Goal: Task Accomplishment & Management: Use online tool/utility

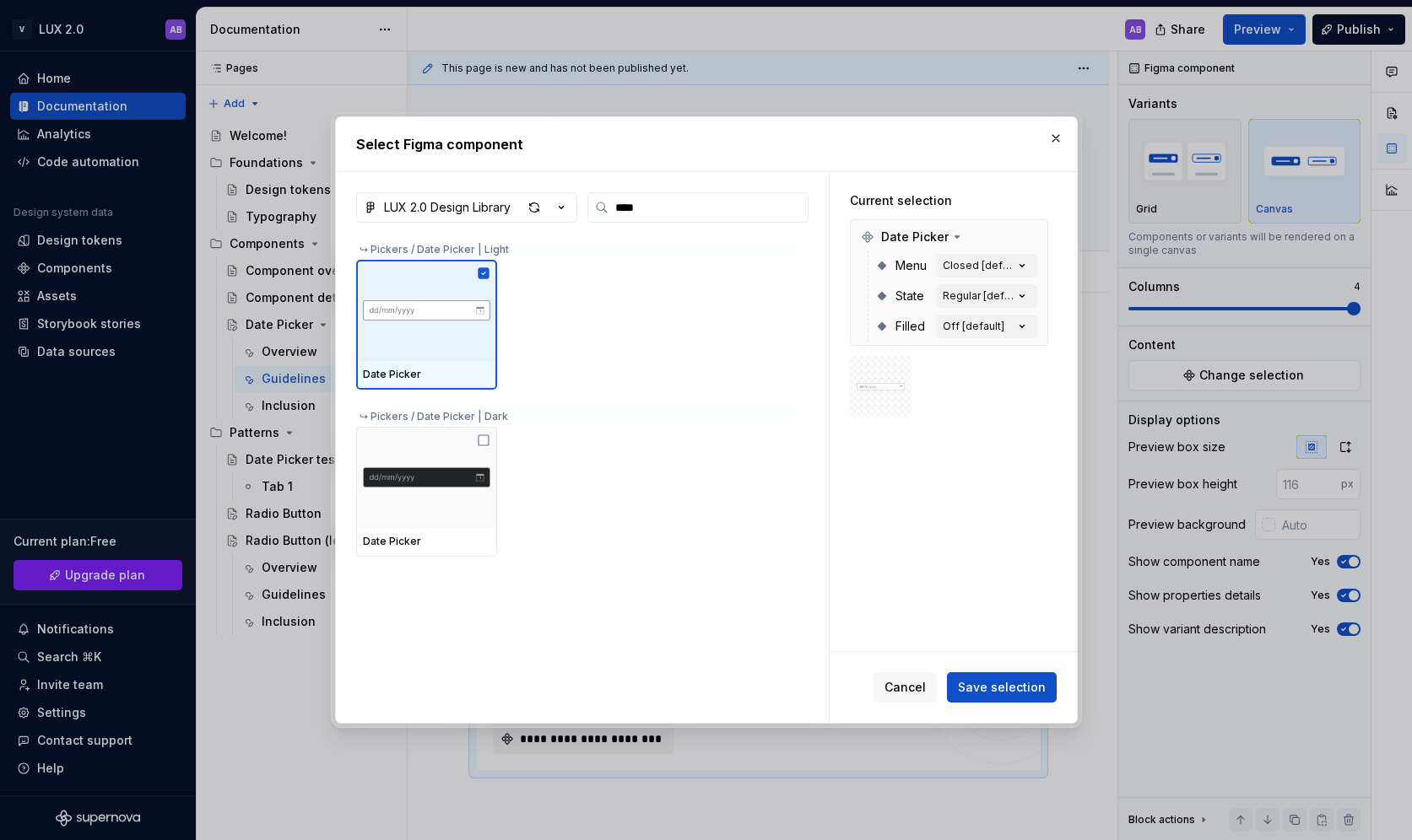
scroll to position [227, 0]
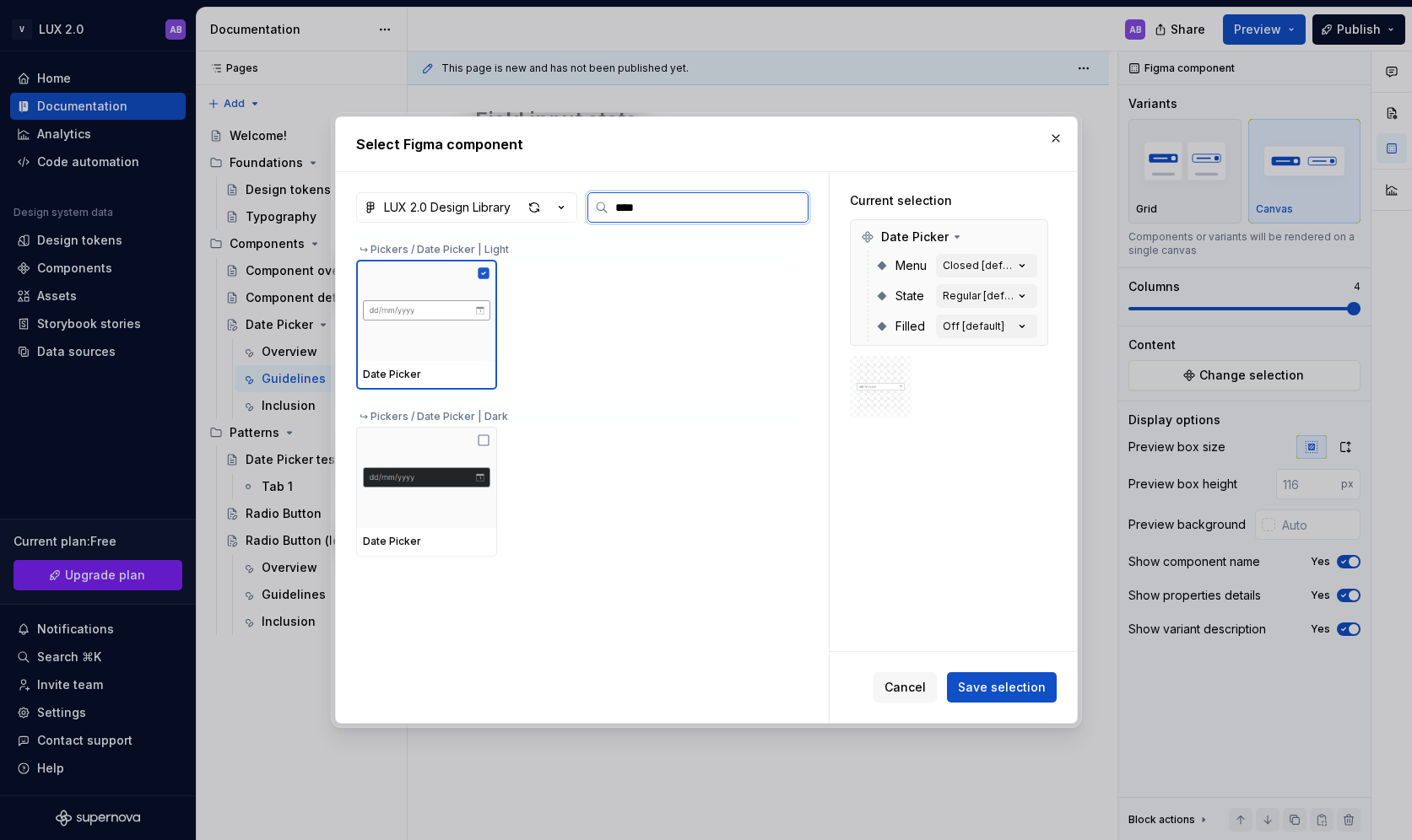
click at [641, 212] on input "****" at bounding box center [708, 207] width 199 height 17
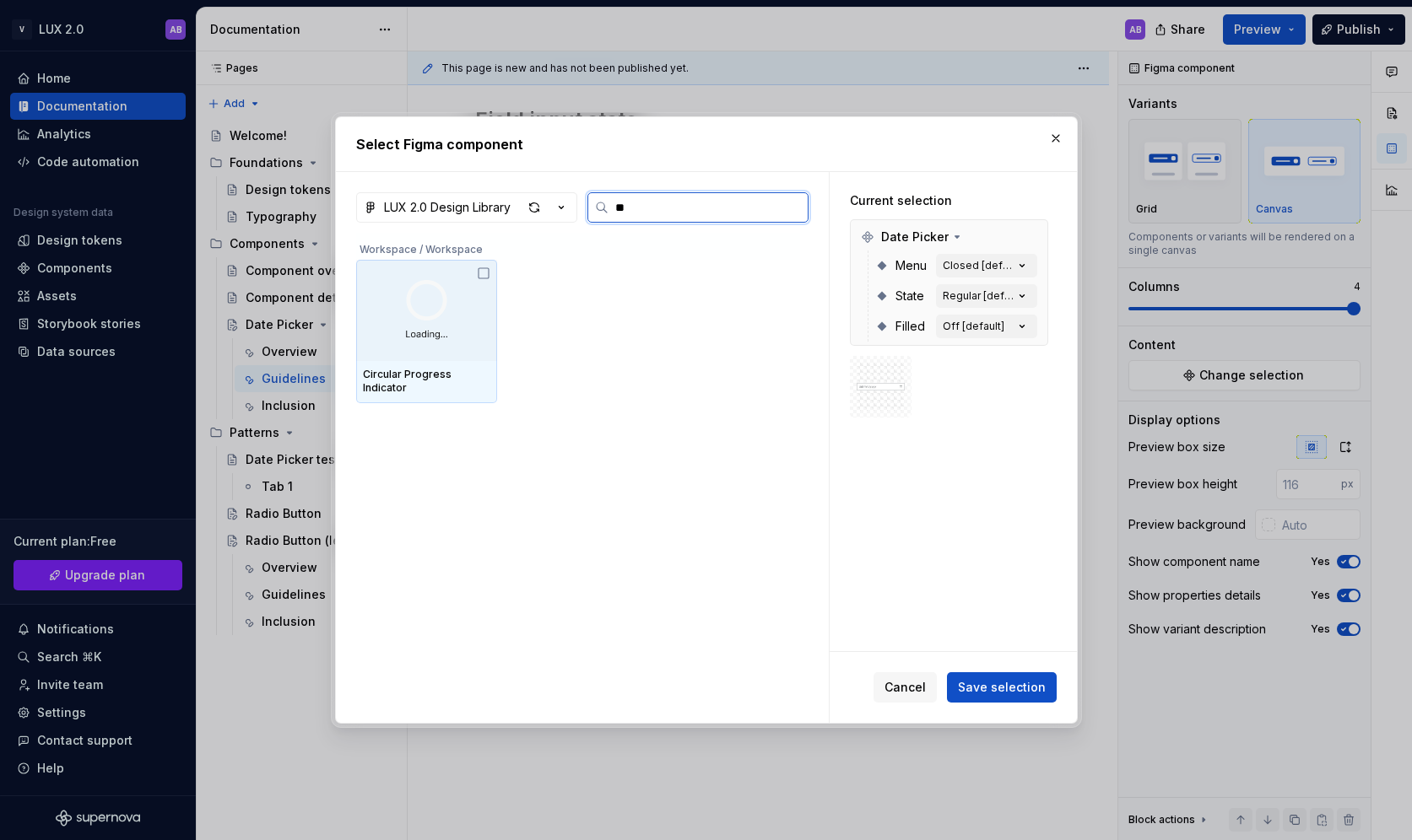
type input "*"
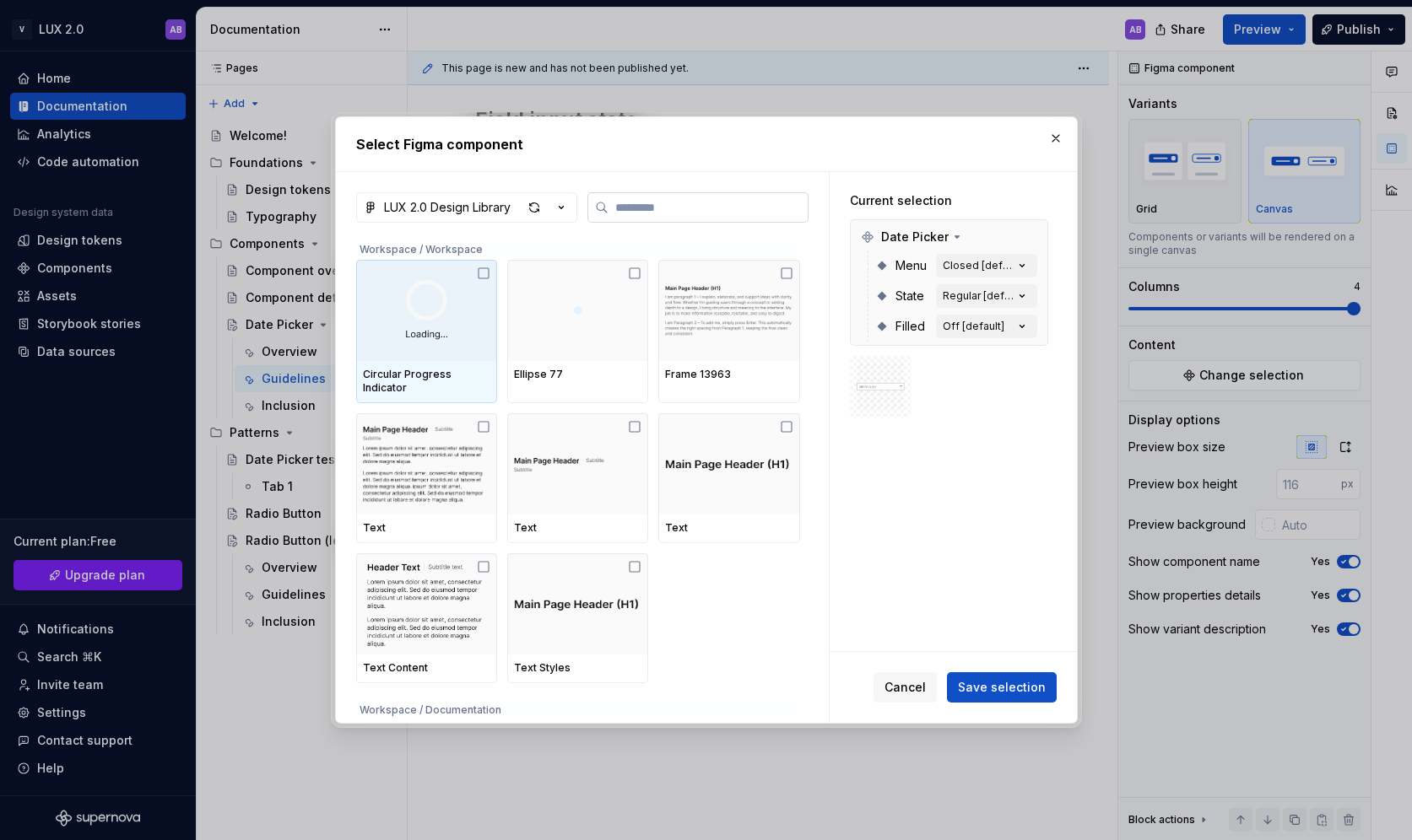
type textarea "*"
click at [641, 203] on input "search" at bounding box center [708, 207] width 199 height 17
type input "*"
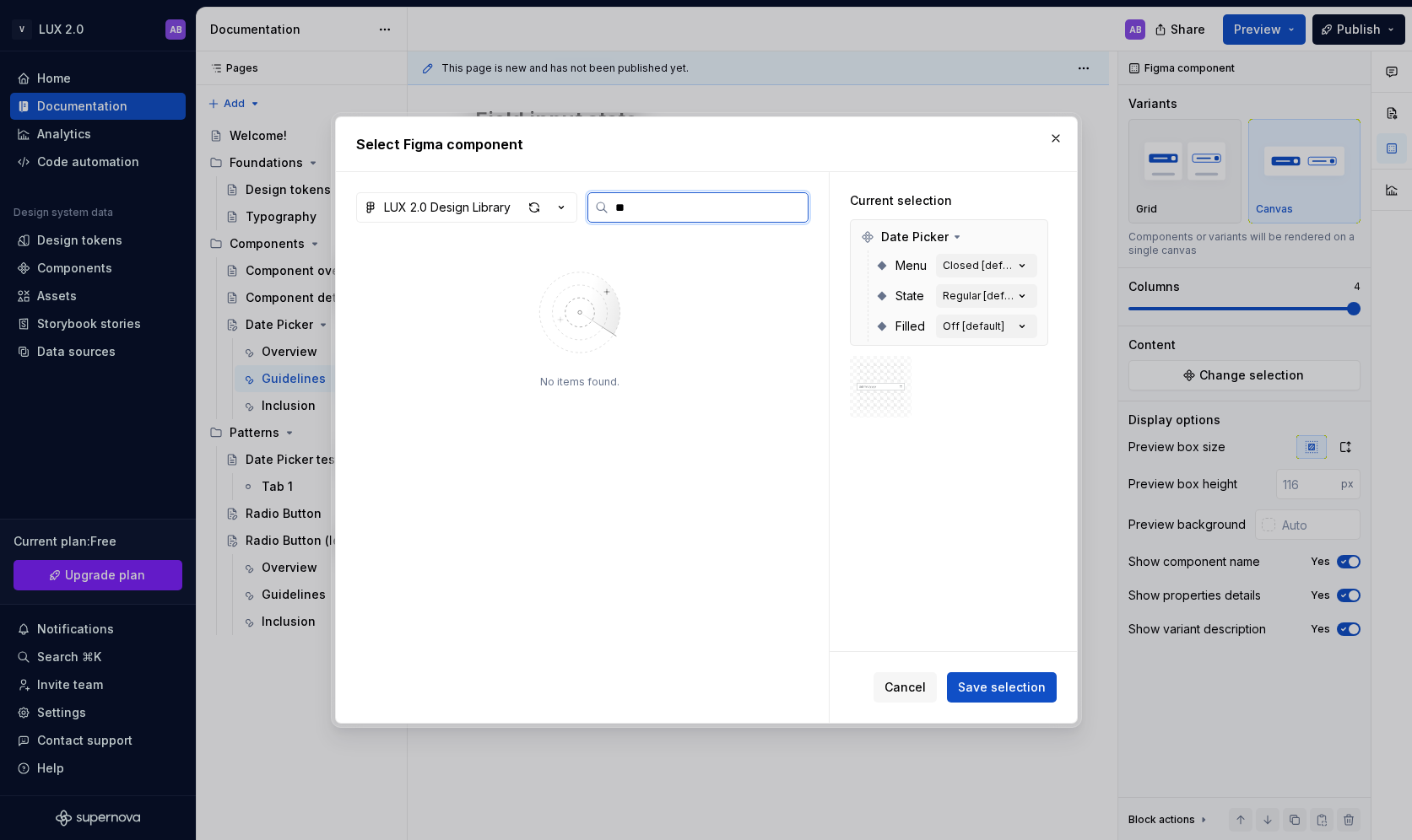
type input "*"
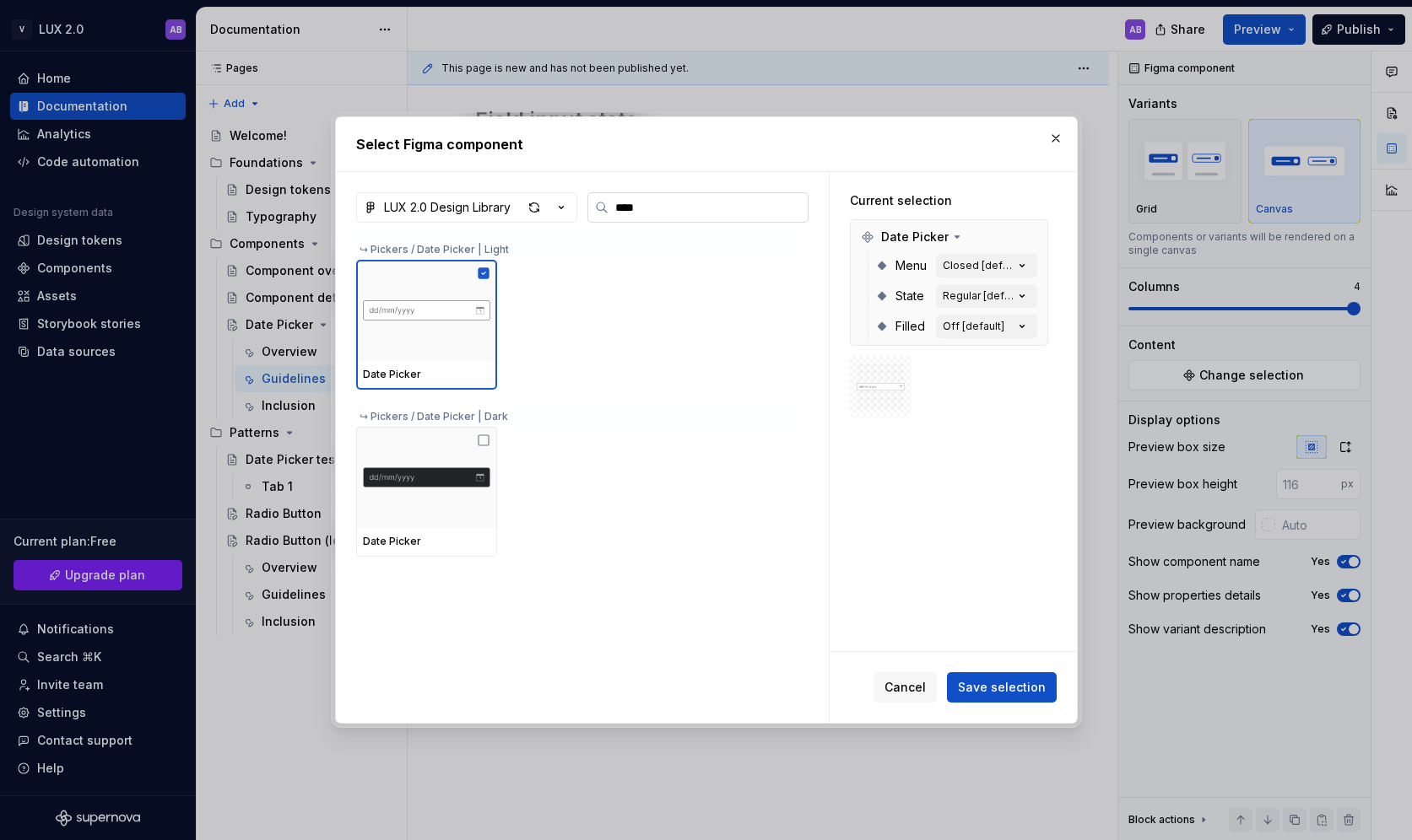
click at [636, 213] on input "****" at bounding box center [708, 207] width 199 height 17
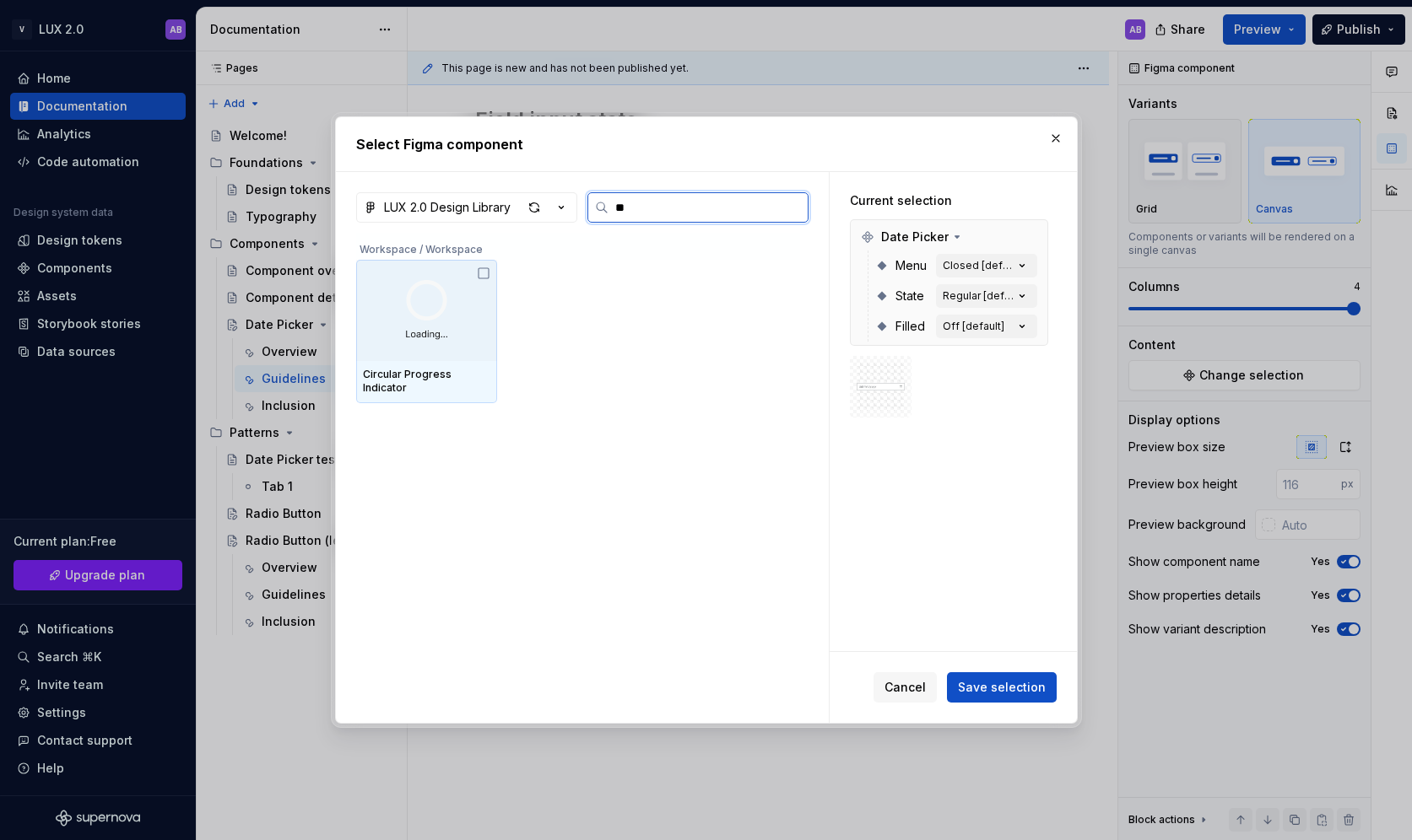
type input "***"
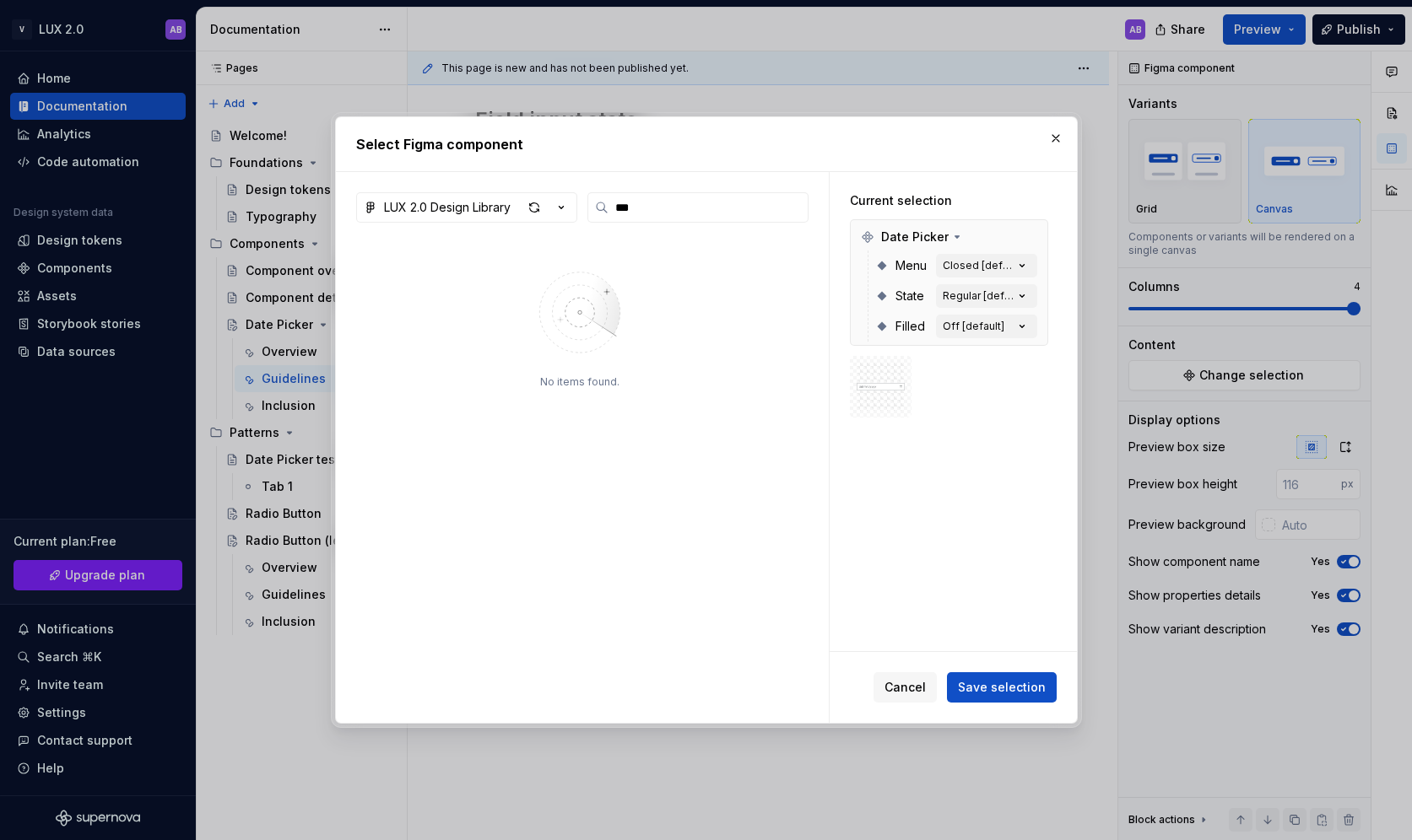
type textarea "*"
click at [559, 208] on icon "button" at bounding box center [560, 207] width 17 height 17
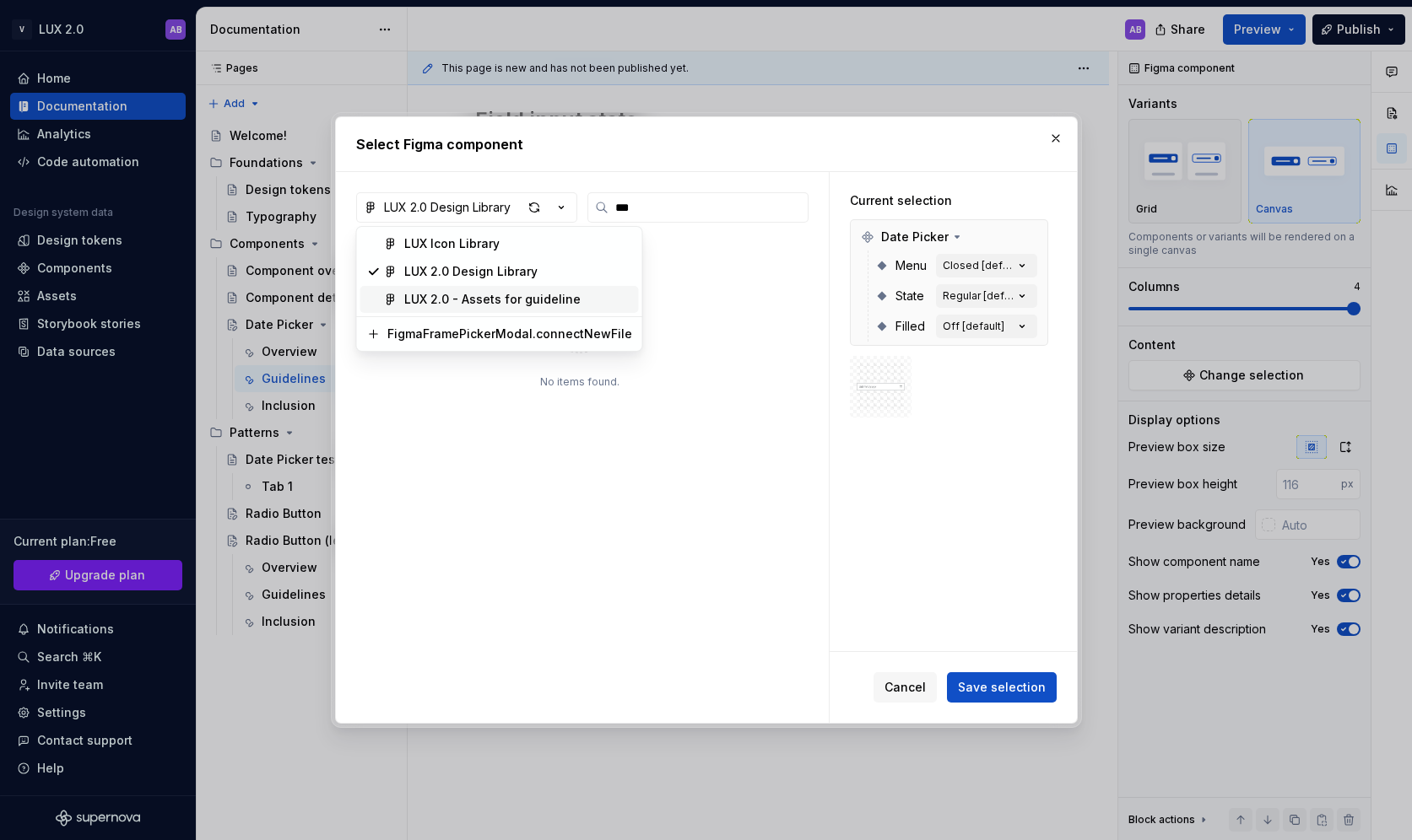
click at [541, 297] on div "LUX 2.0 - Assets for guideline" at bounding box center [492, 298] width 176 height 17
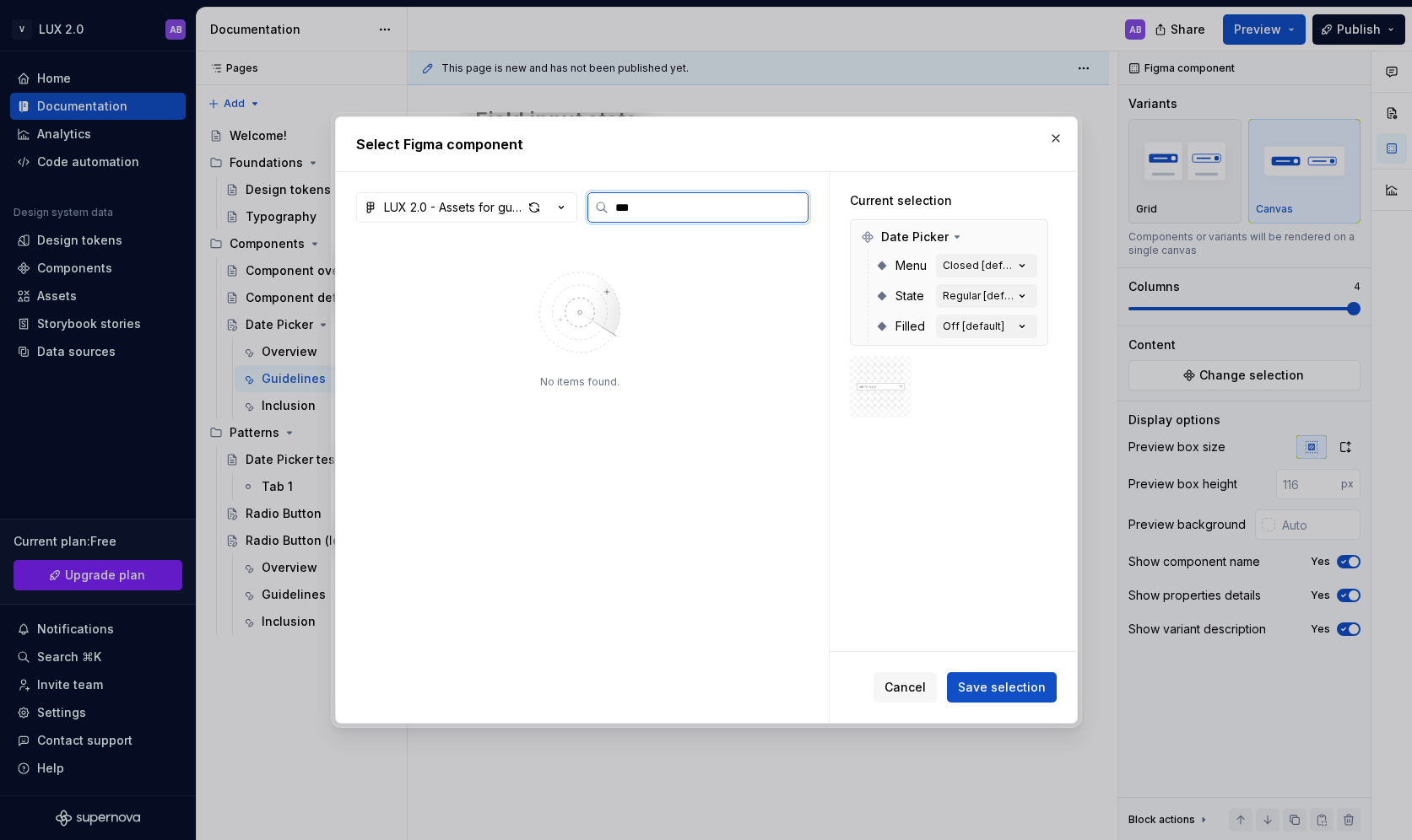
click at [645, 209] on input "***" at bounding box center [708, 207] width 199 height 17
type input "****"
click at [531, 207] on div "button" at bounding box center [534, 207] width 23 height 23
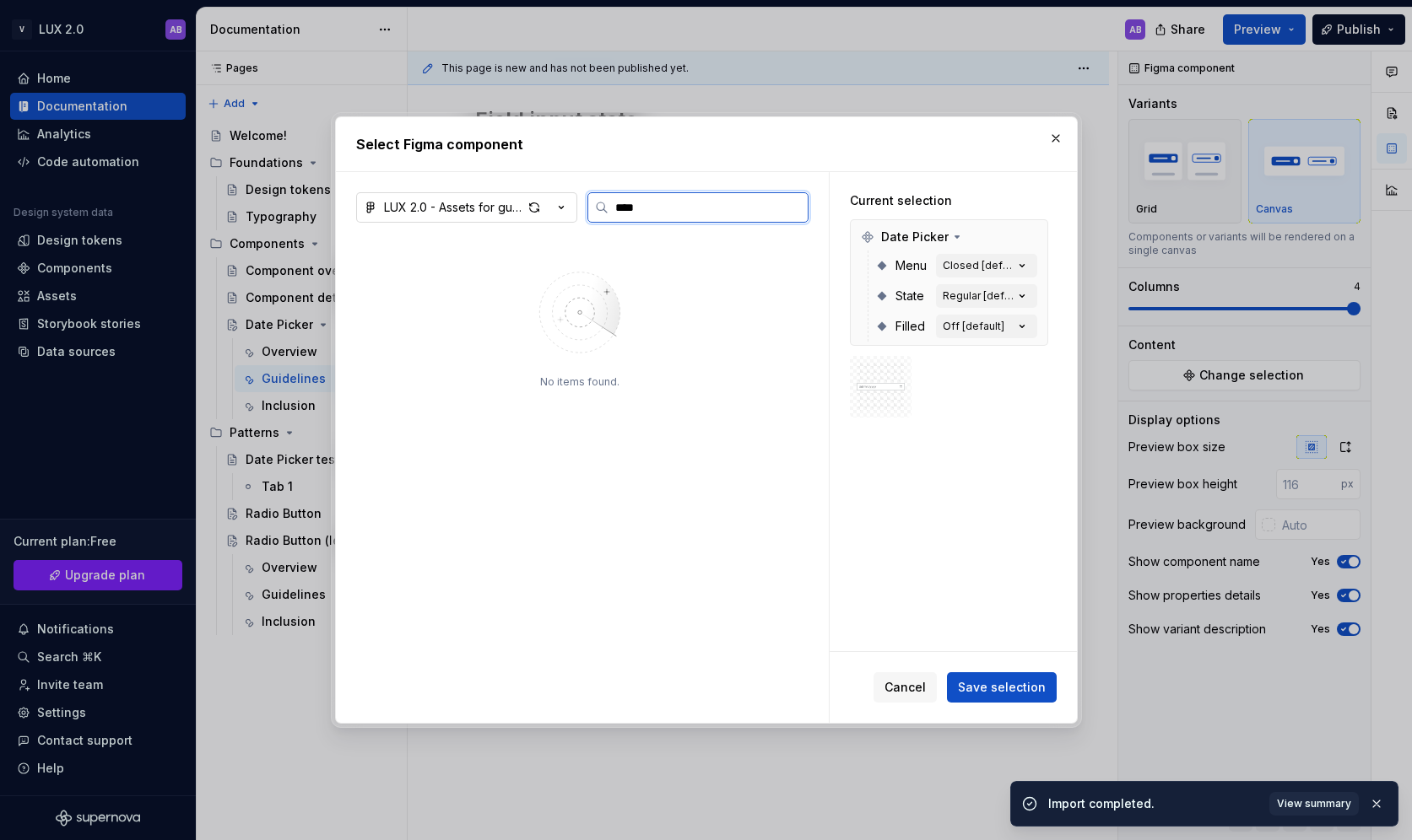
click at [645, 201] on input "****" at bounding box center [708, 207] width 199 height 17
type textarea "*"
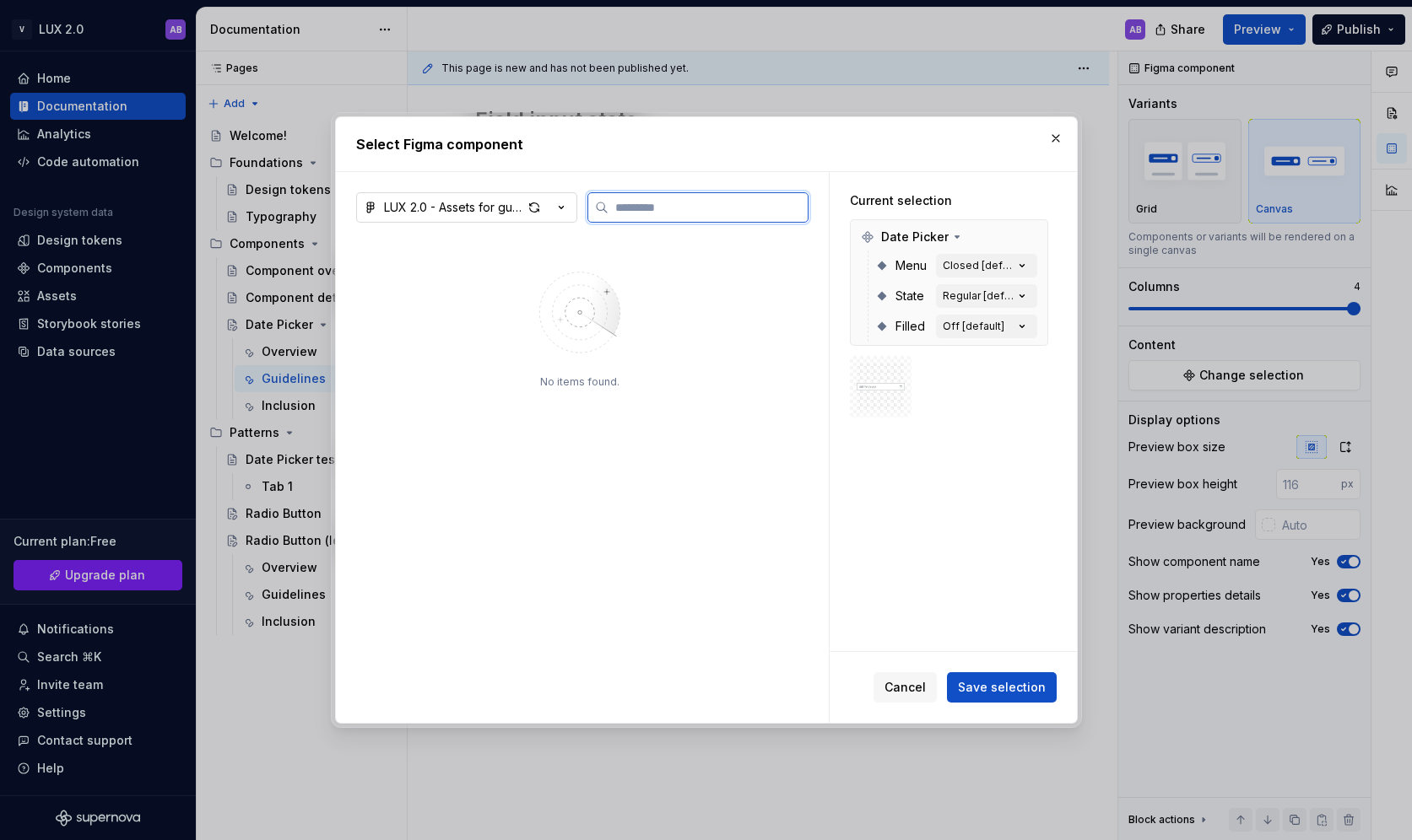
type textarea "*"
type input "**"
click at [1056, 130] on button "button" at bounding box center [1056, 138] width 23 height 23
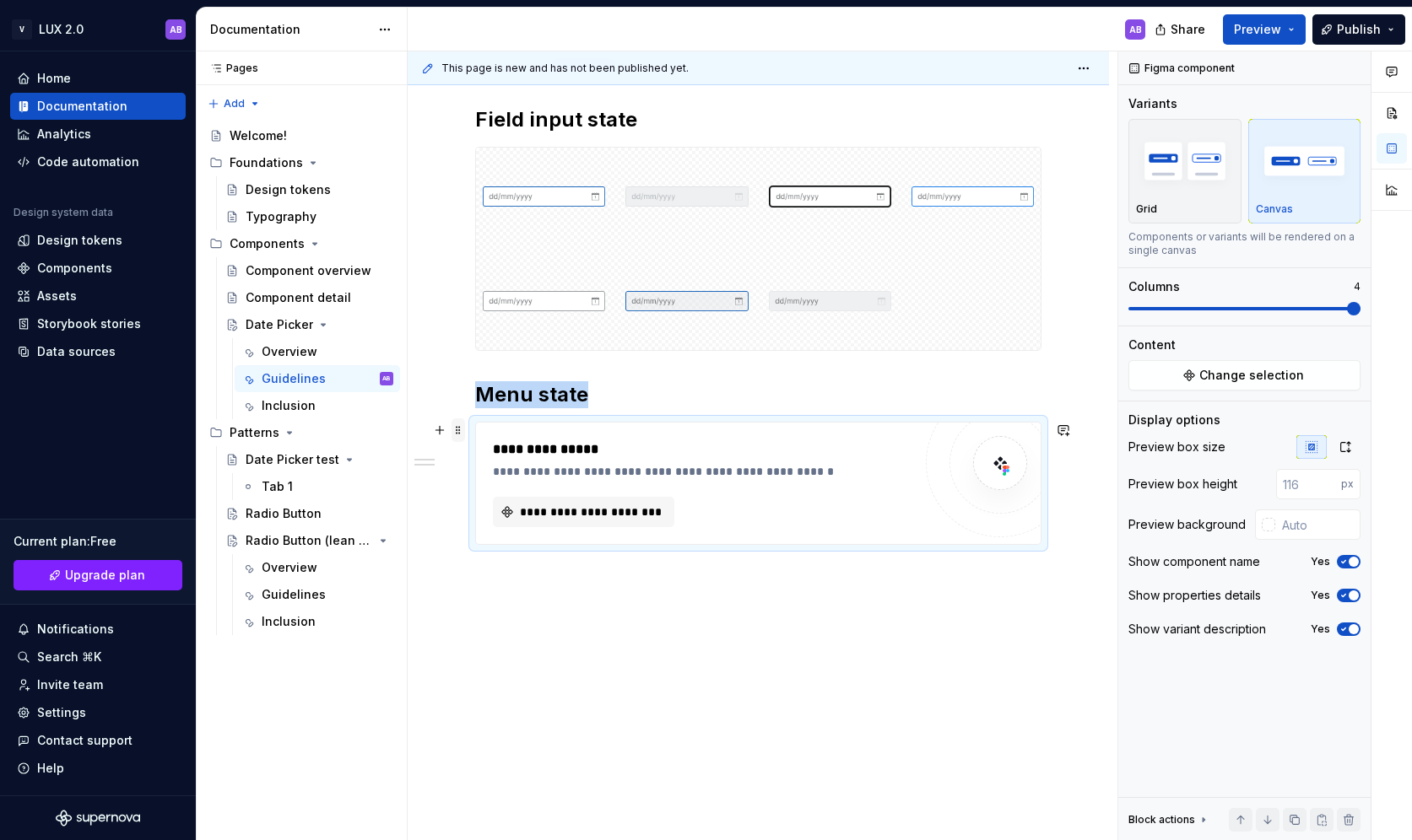
click at [455, 430] on span at bounding box center [458, 430] width 14 height 23
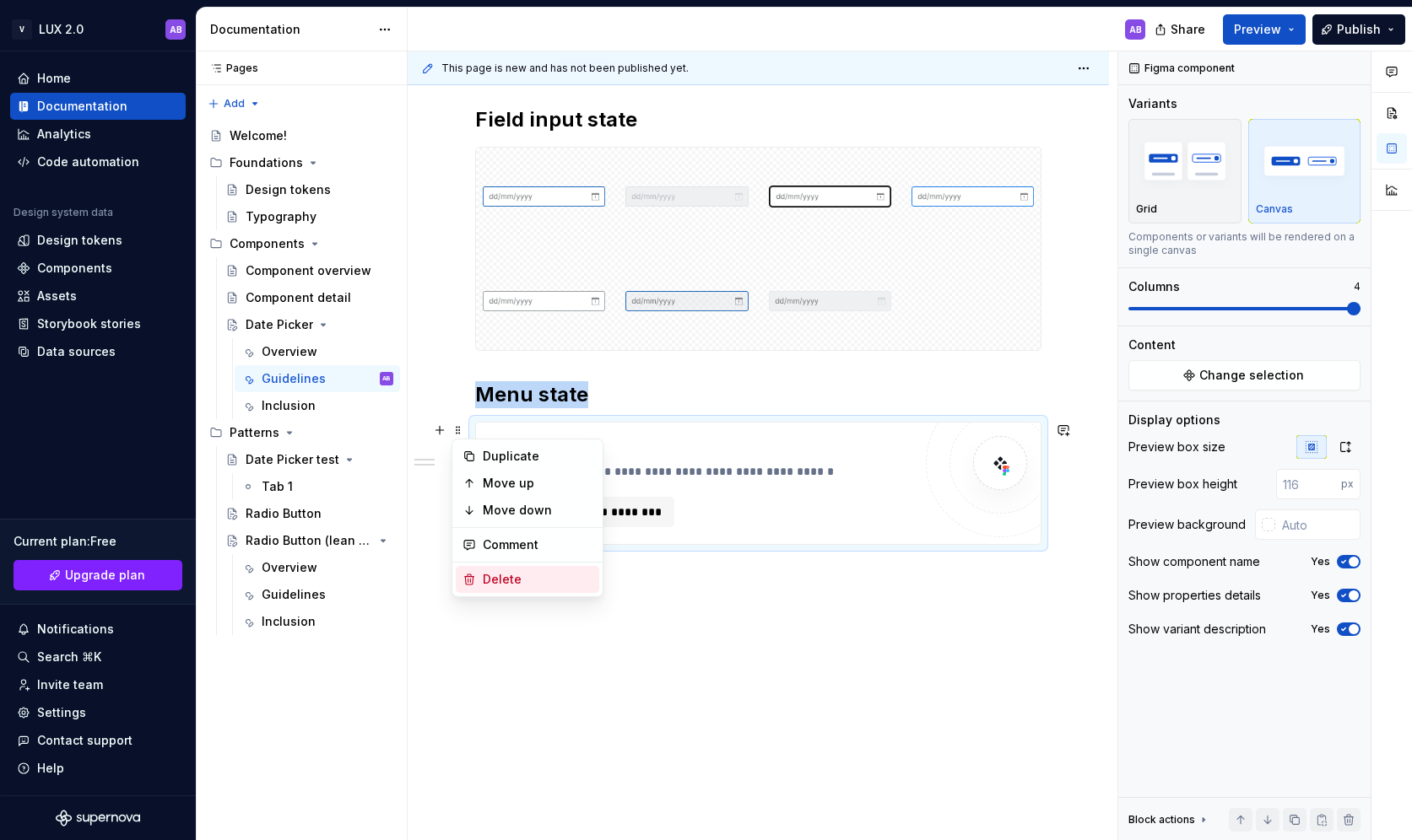
click at [530, 574] on div "Delete" at bounding box center [537, 579] width 110 height 17
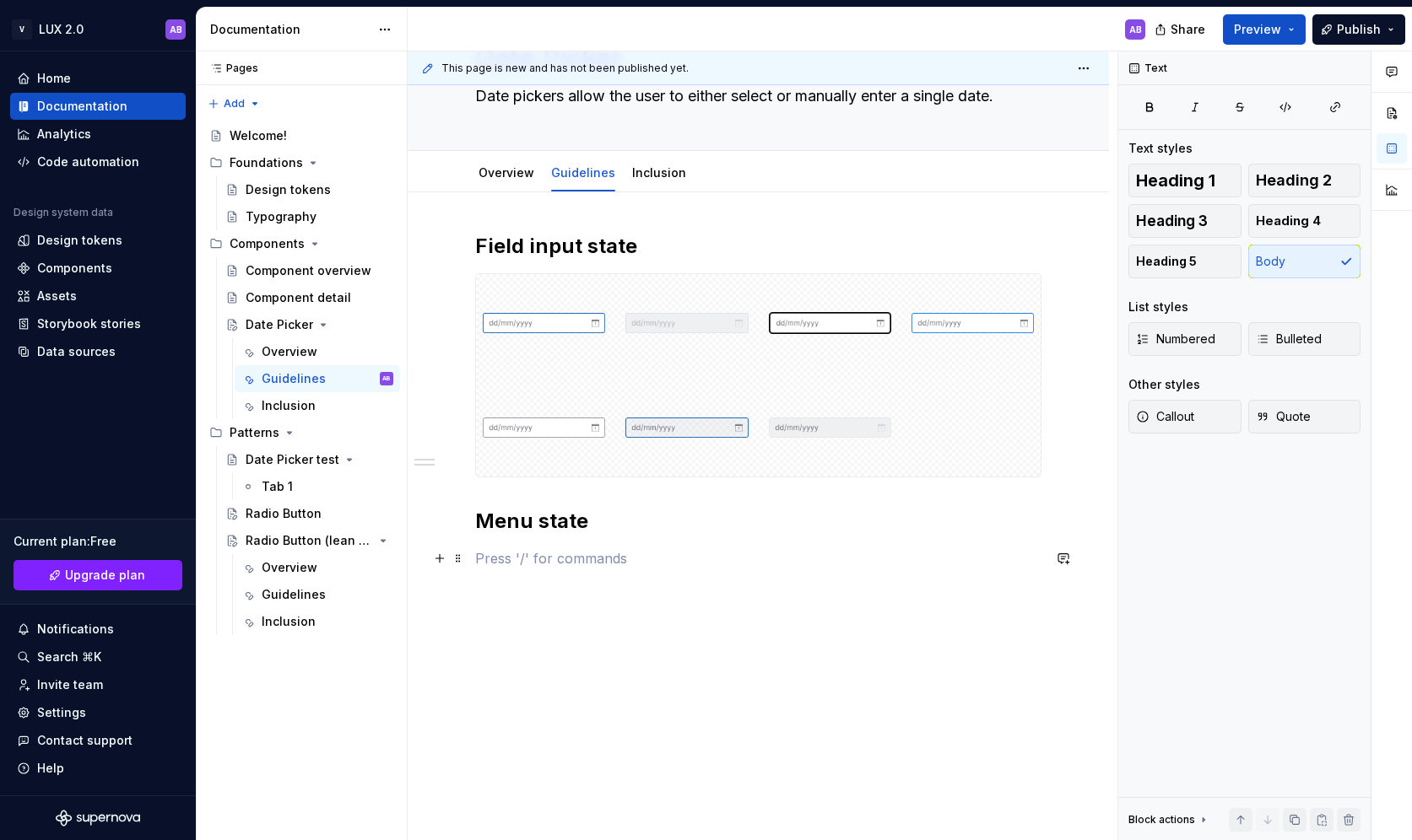
click at [529, 563] on p at bounding box center [759, 558] width 566 height 20
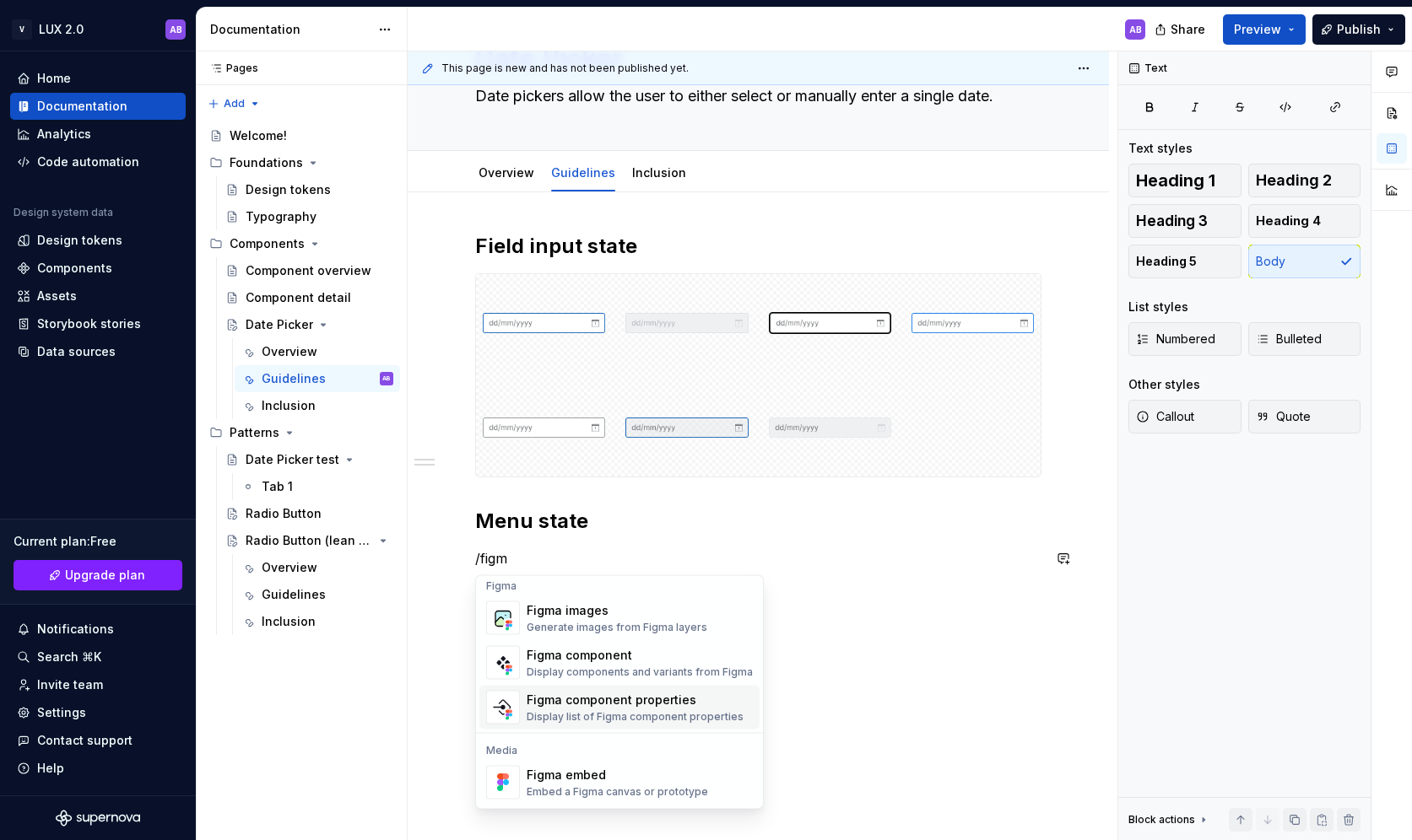
scroll to position [0, 0]
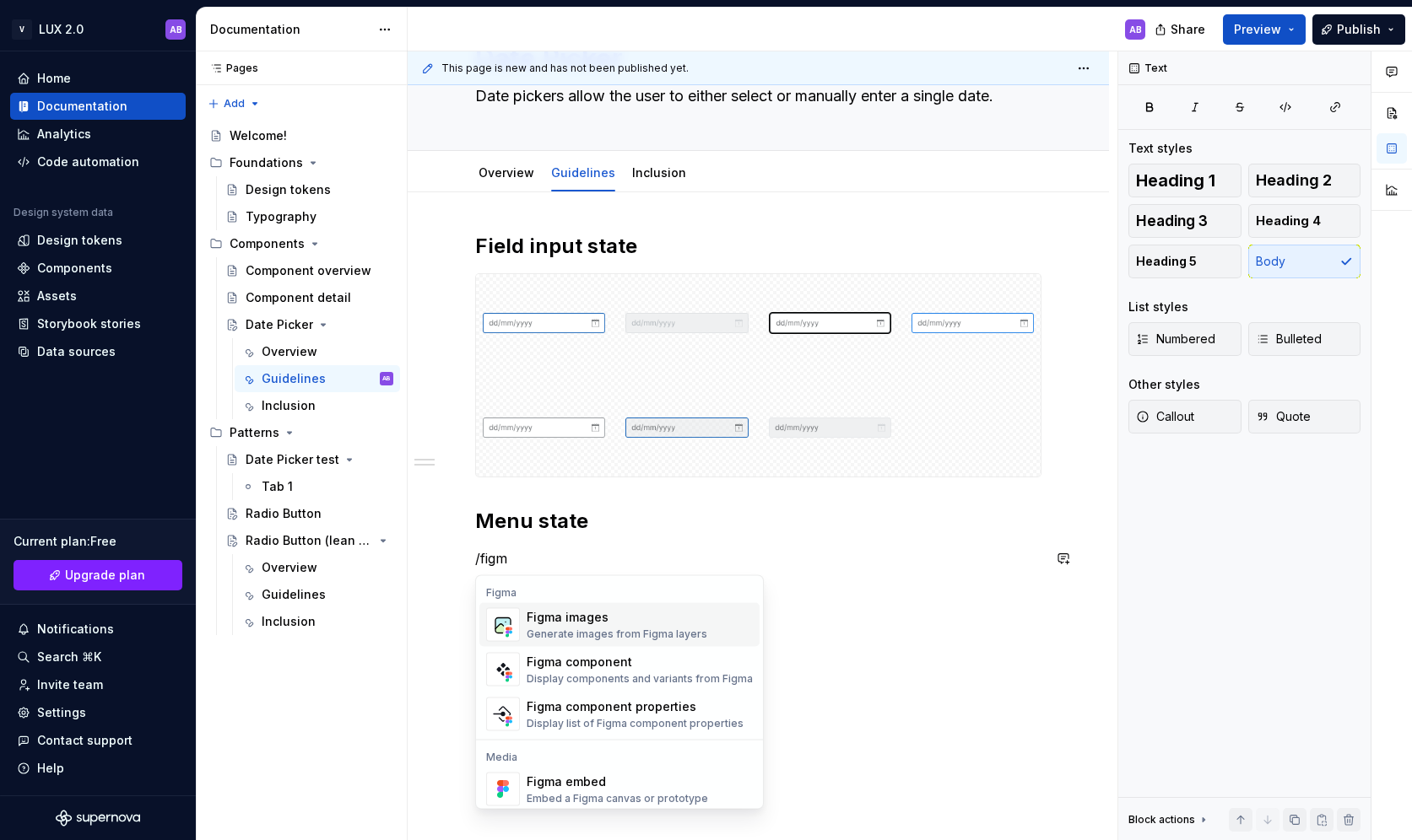
click at [547, 635] on div "Generate images from Figma layers" at bounding box center [618, 635] width 181 height 14
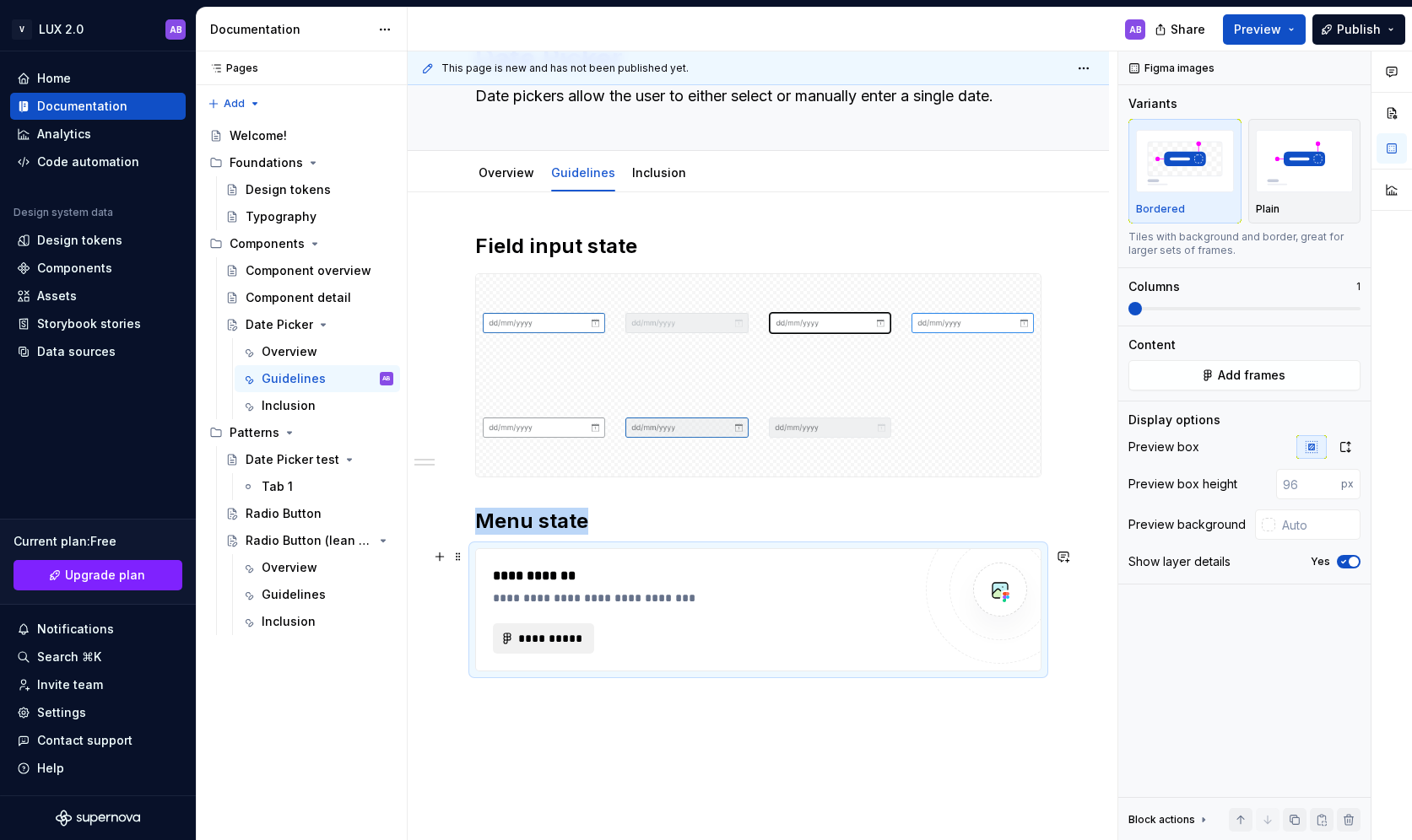
click at [547, 646] on span "**********" at bounding box center [550, 638] width 66 height 17
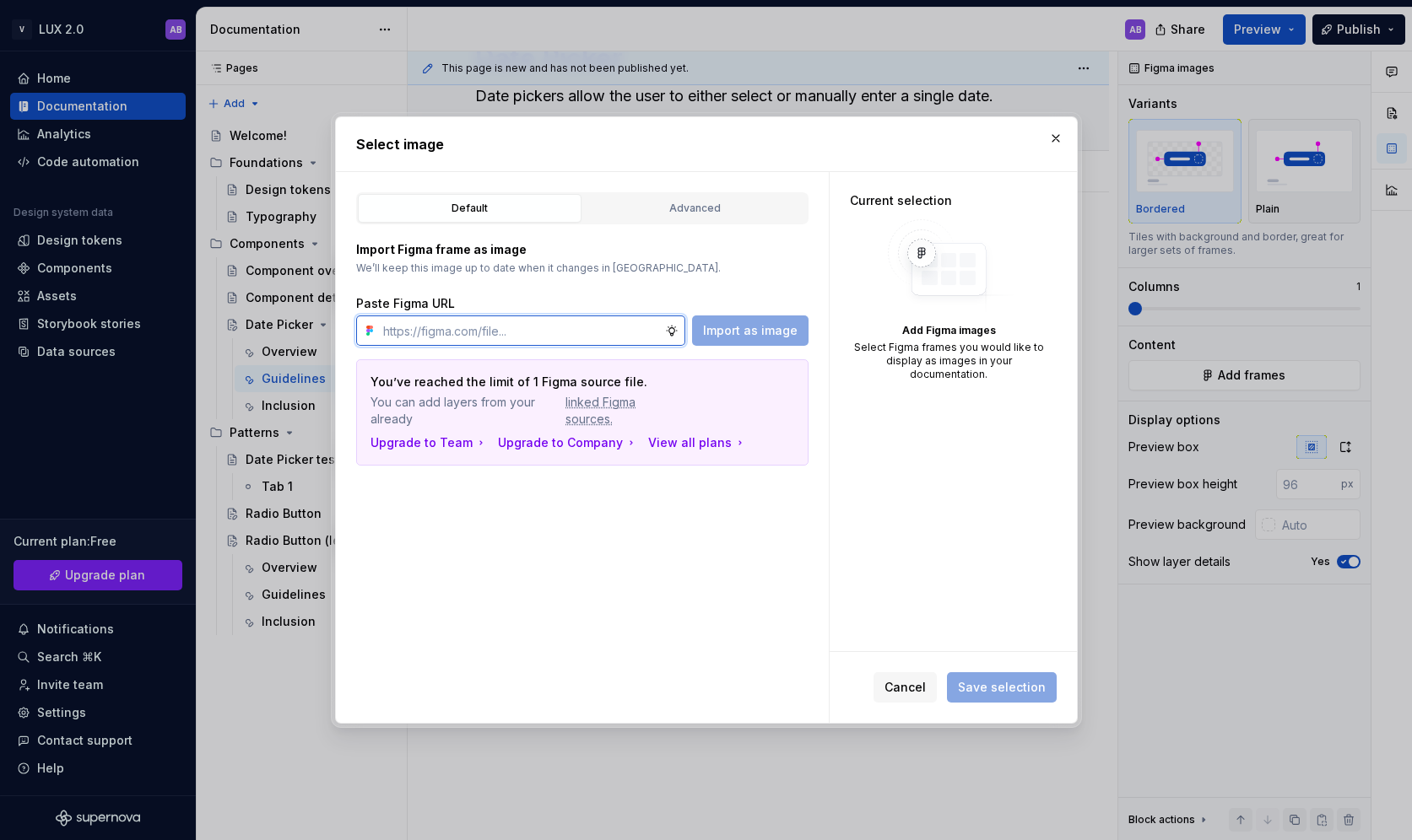
type textarea "*"
click at [408, 328] on input "text" at bounding box center [520, 331] width 289 height 30
paste input "[URL][DOMAIN_NAME]"
type input "[URL][DOMAIN_NAME]"
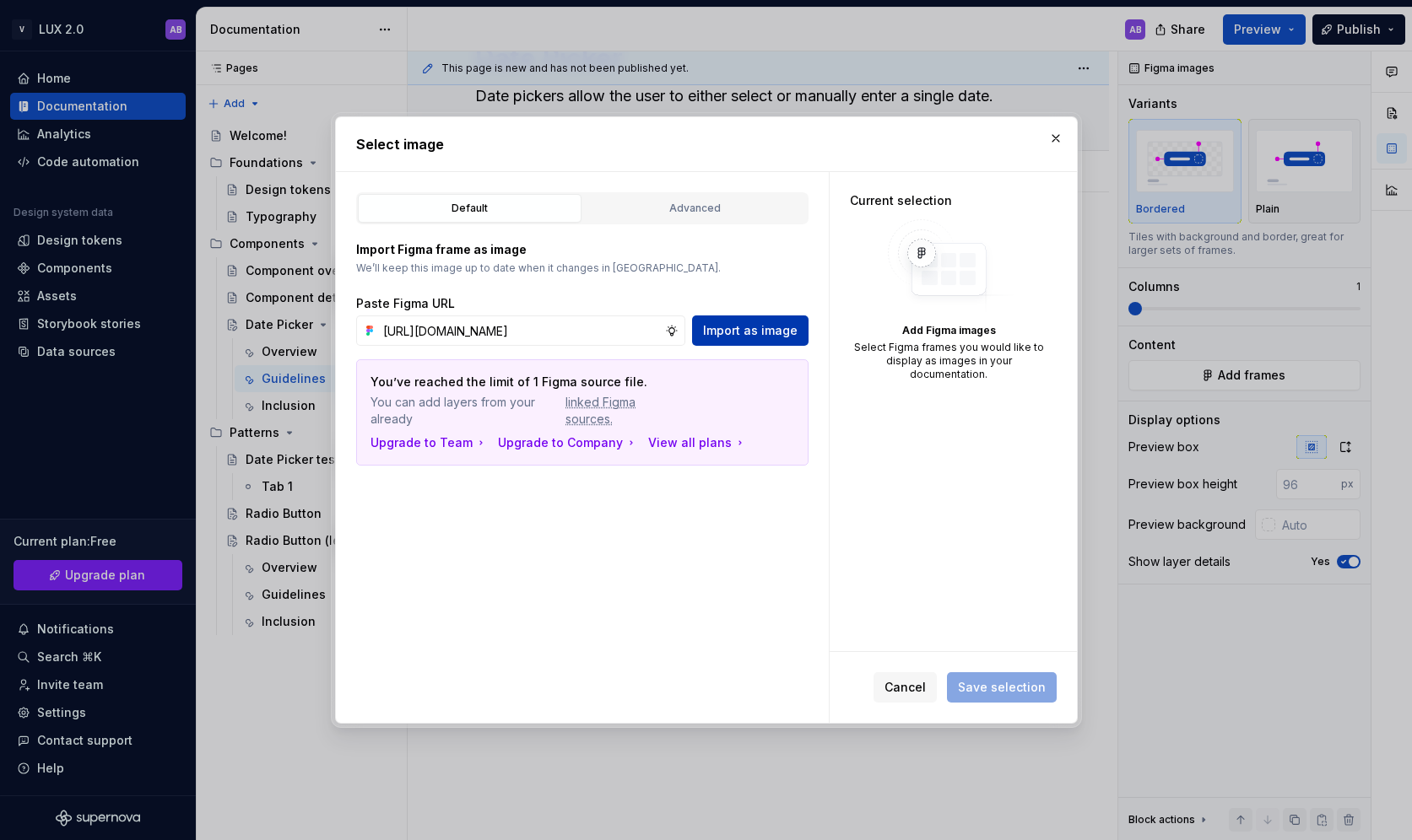
click at [777, 339] on button "Import as image" at bounding box center [751, 331] width 117 height 30
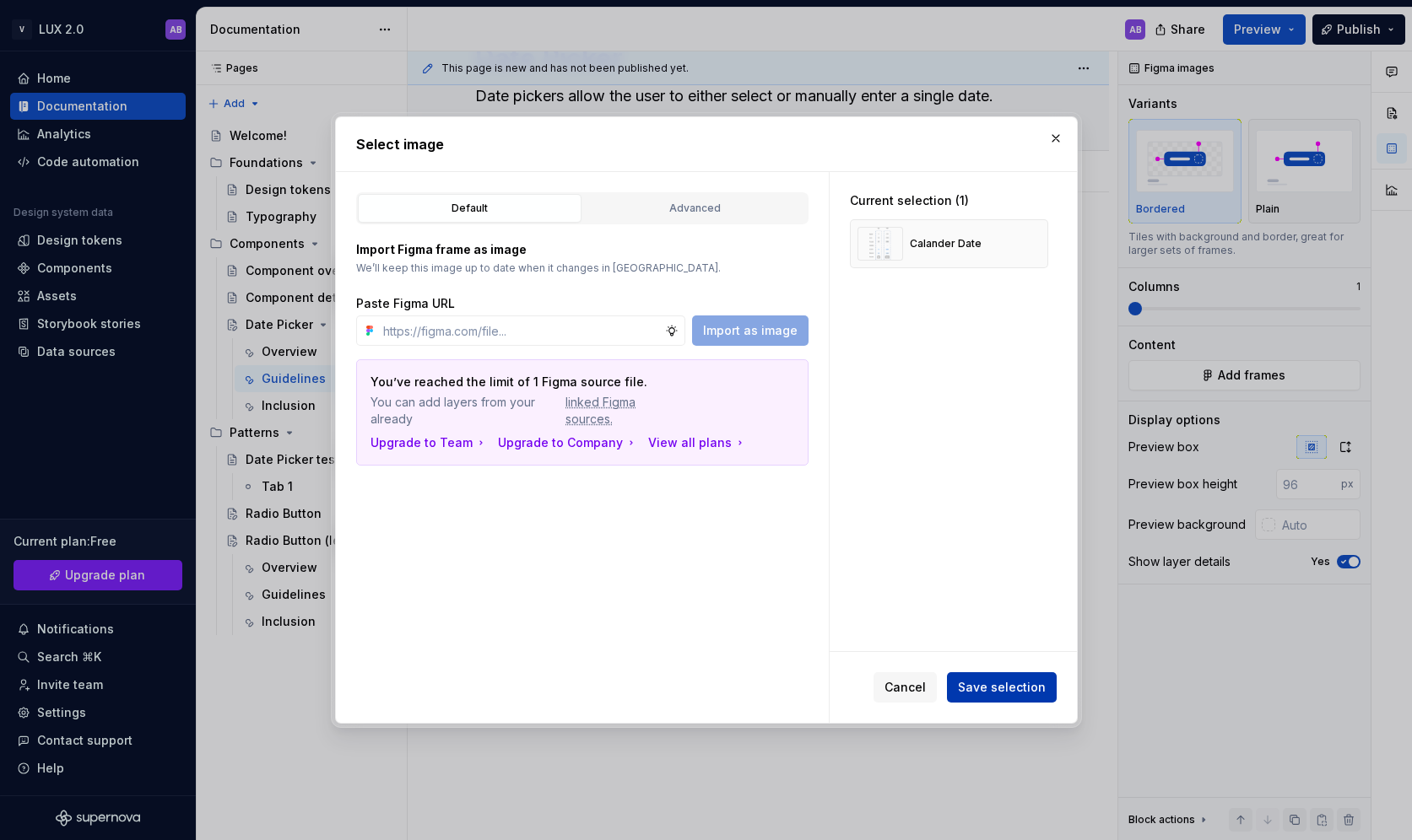
click at [987, 688] on span "Save selection" at bounding box center [1002, 687] width 88 height 17
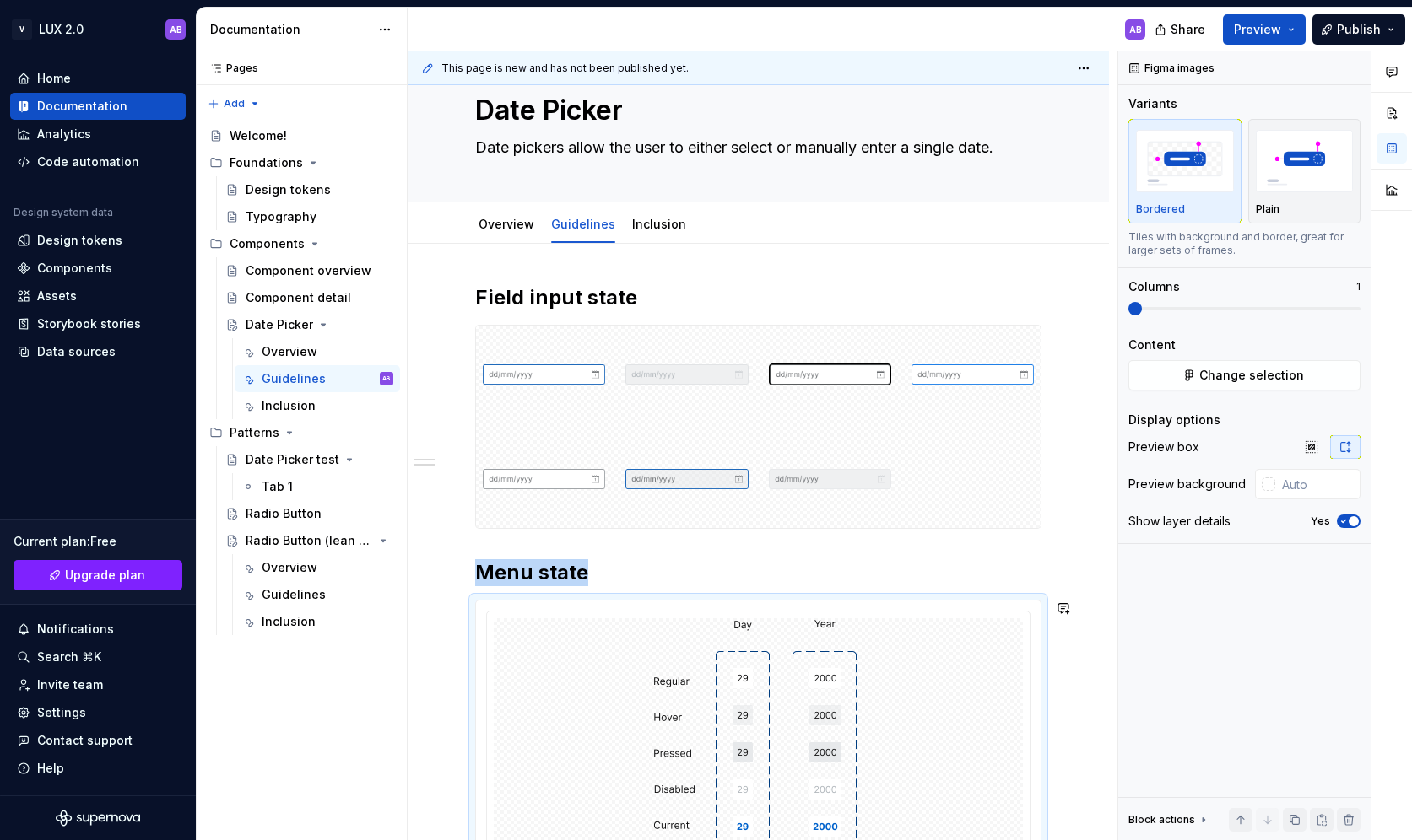
scroll to position [45, 0]
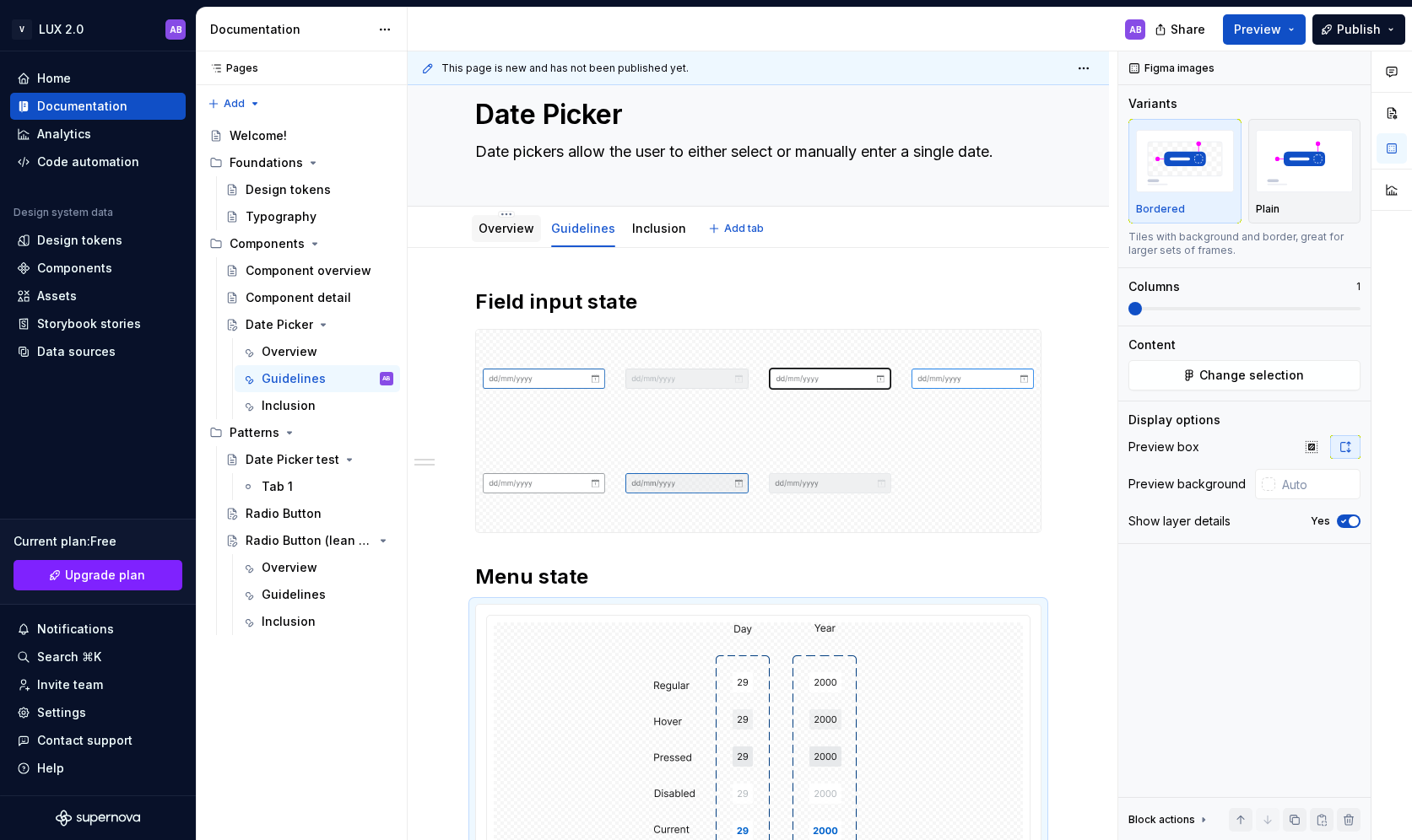
click at [491, 239] on div "Overview" at bounding box center [506, 228] width 69 height 27
click at [297, 577] on div "Overview" at bounding box center [327, 568] width 131 height 23
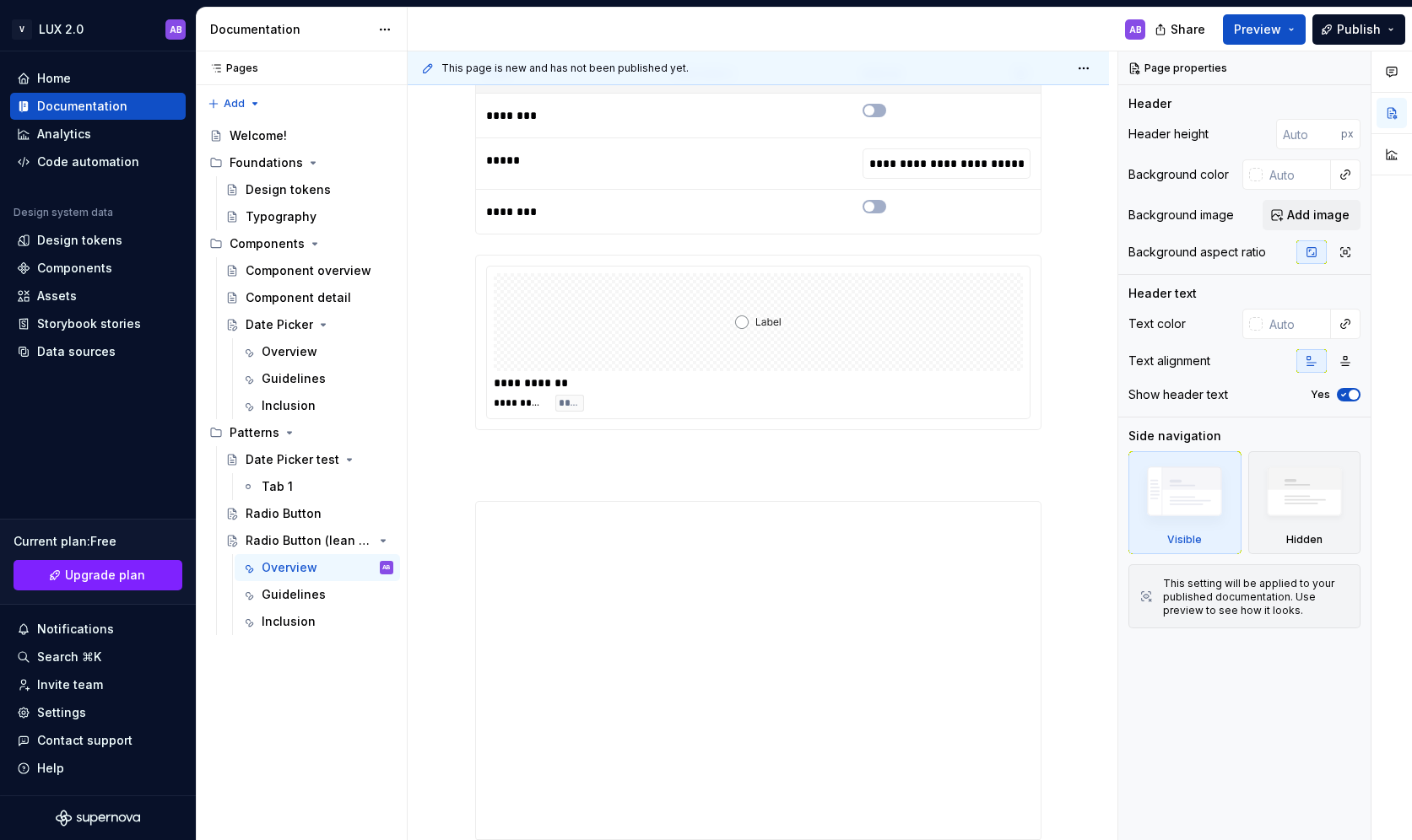
scroll to position [429, 0]
click at [279, 482] on div "Tab 1" at bounding box center [277, 486] width 31 height 17
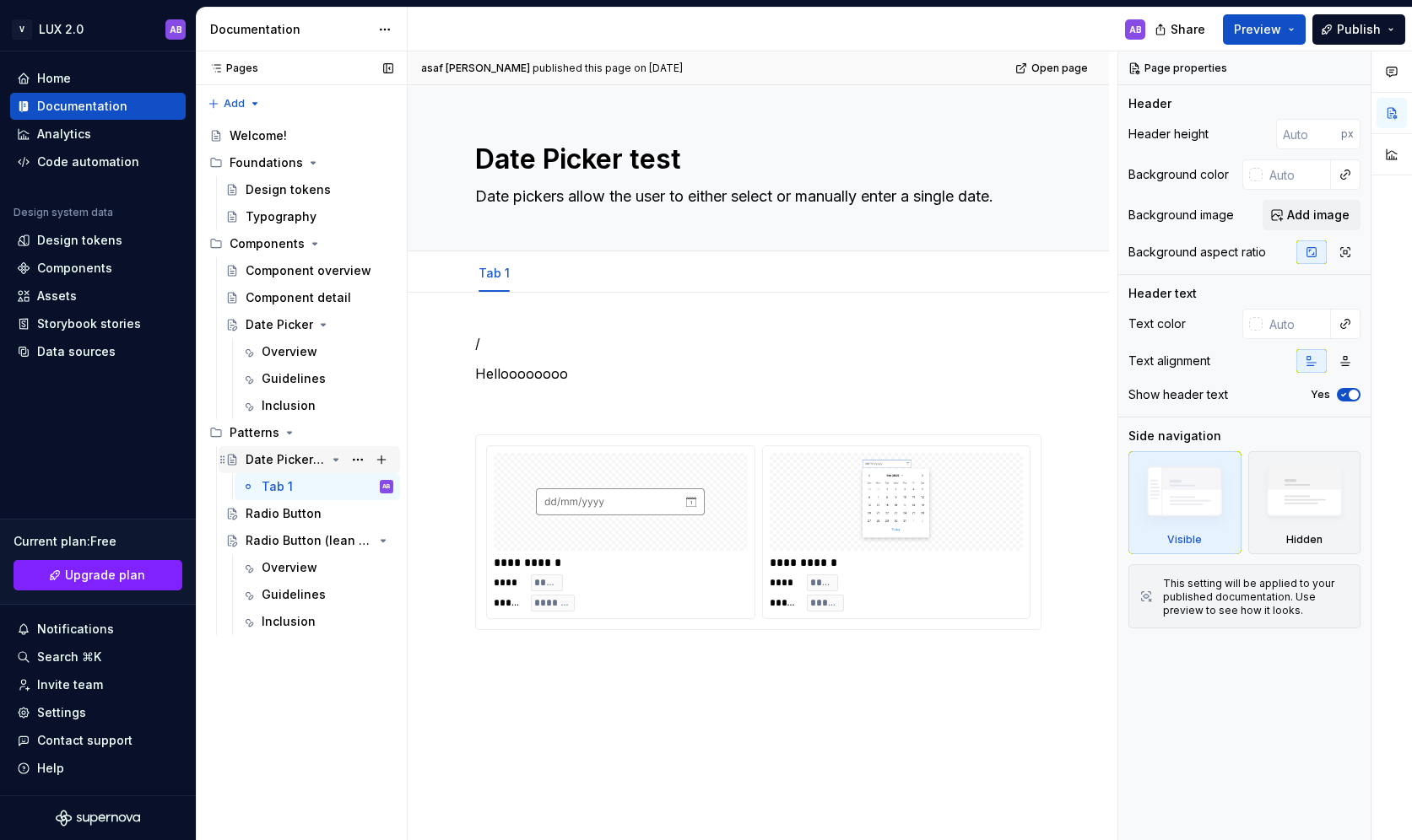
click at [284, 459] on div "Date Picker test" at bounding box center [286, 459] width 80 height 17
click at [361, 462] on button "Page tree" at bounding box center [358, 460] width 23 height 23
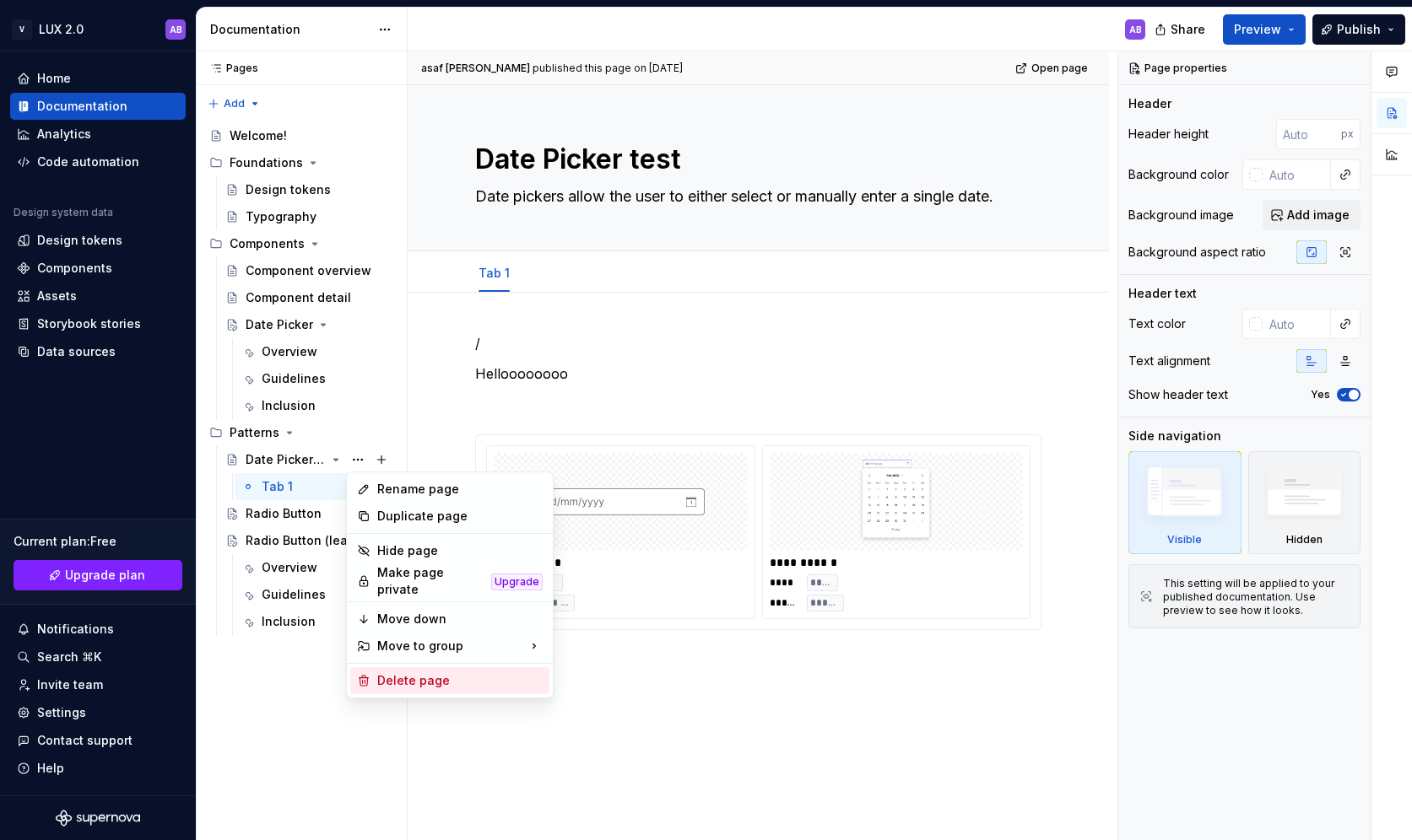
click at [407, 673] on div "Delete page" at bounding box center [460, 681] width 165 height 17
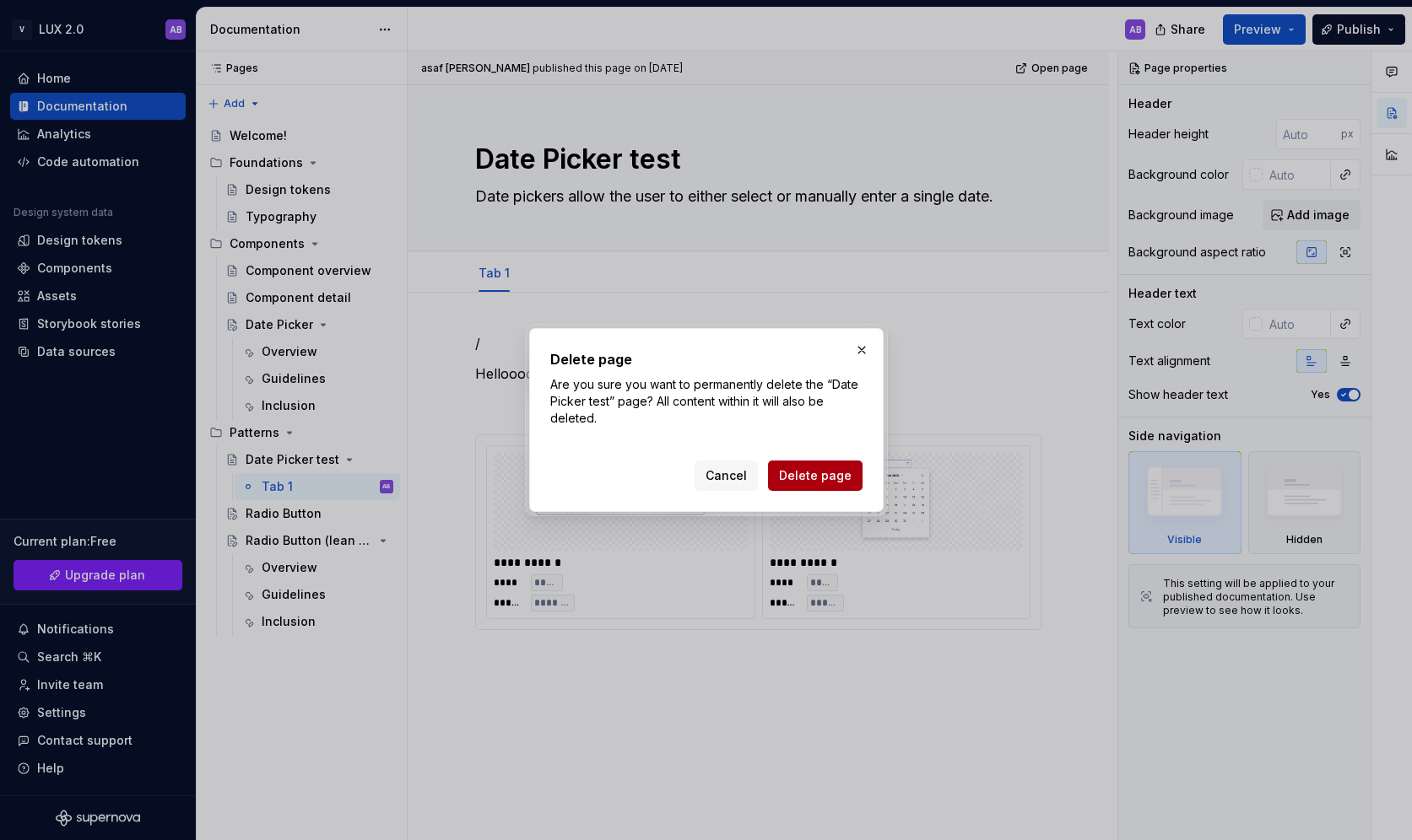
click at [822, 475] on span "Delete page" at bounding box center [815, 475] width 73 height 17
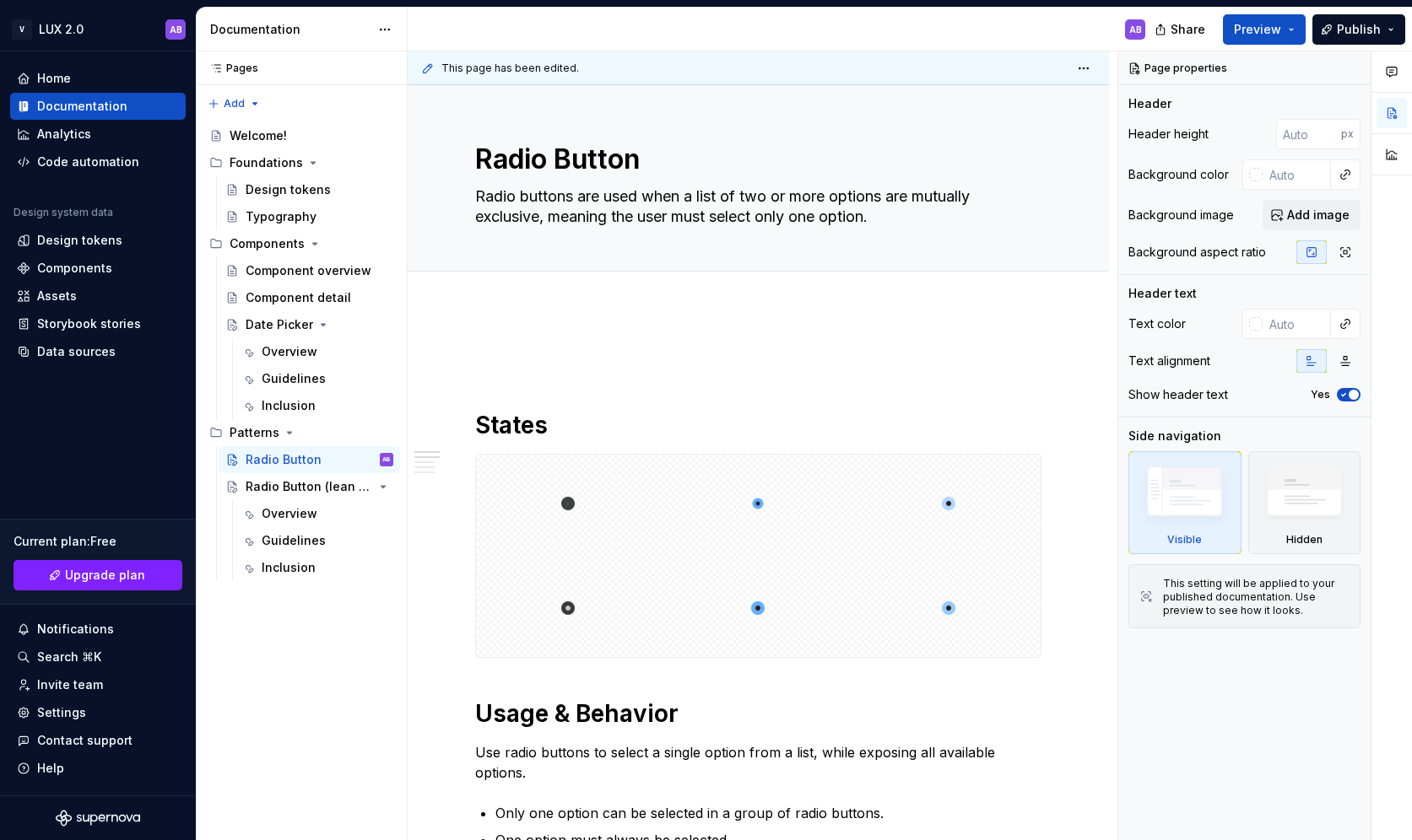
type textarea "*"
